Goal: Go to known website: Access a specific website the user already knows

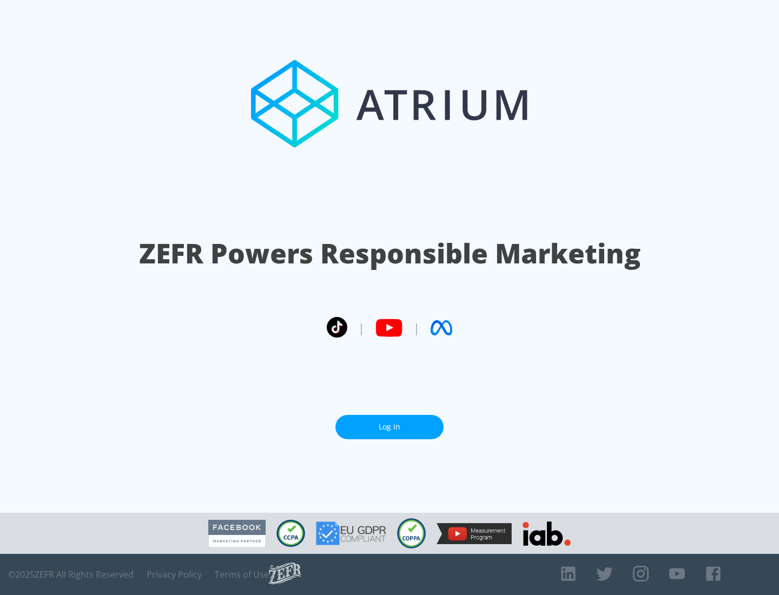
click at [389, 422] on link "Log In" at bounding box center [389, 427] width 108 height 24
